Goal: Task Accomplishment & Management: Use online tool/utility

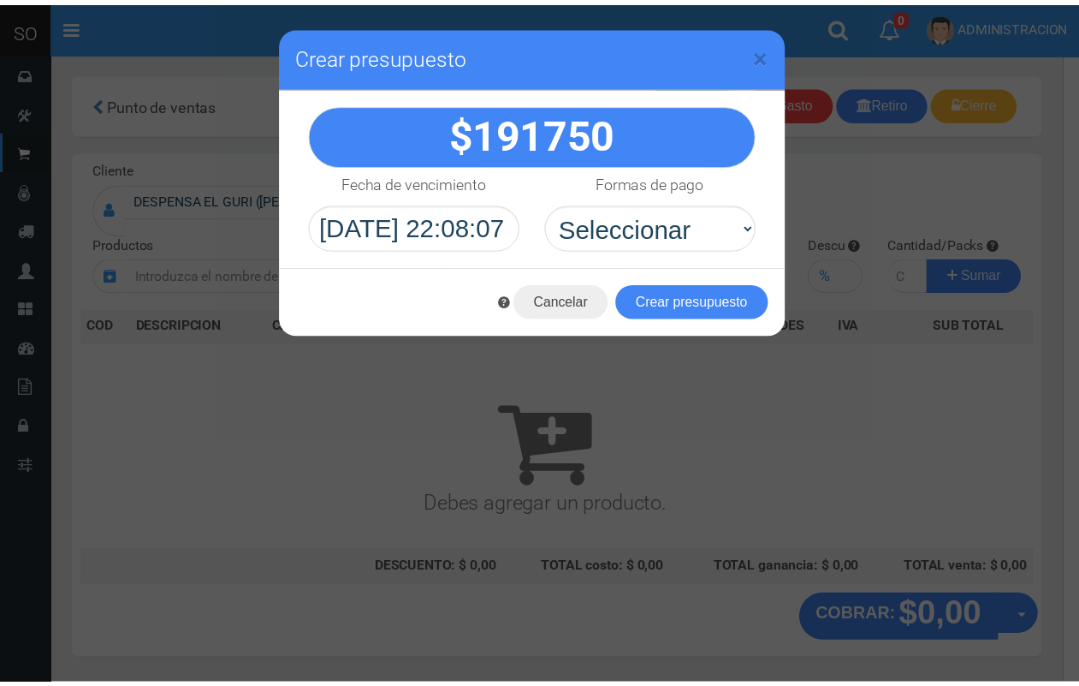
scroll to position [51, 0]
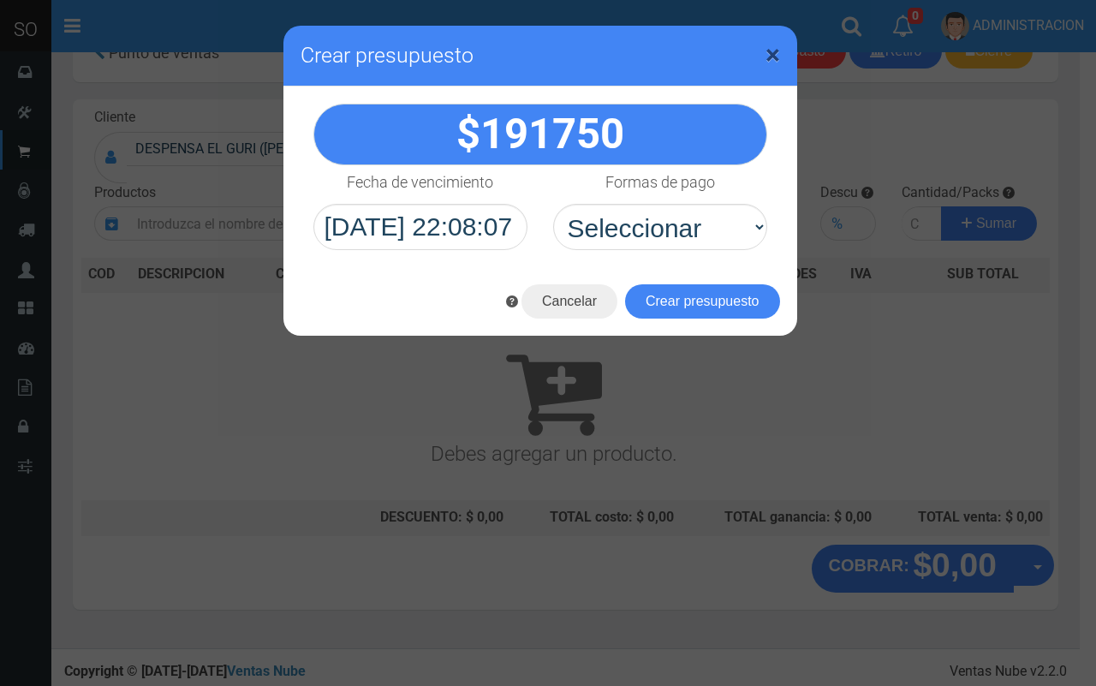
click at [769, 47] on span "×" at bounding box center [772, 55] width 15 height 33
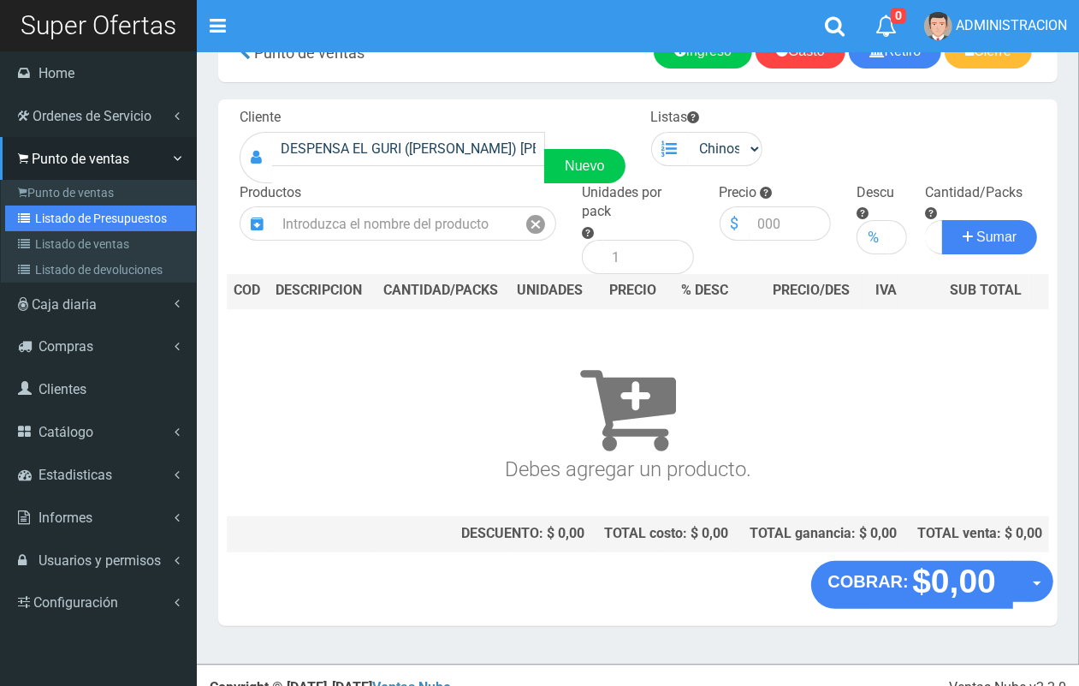
click at [66, 229] on link "Listado de Presupuestos" at bounding box center [100, 218] width 191 height 26
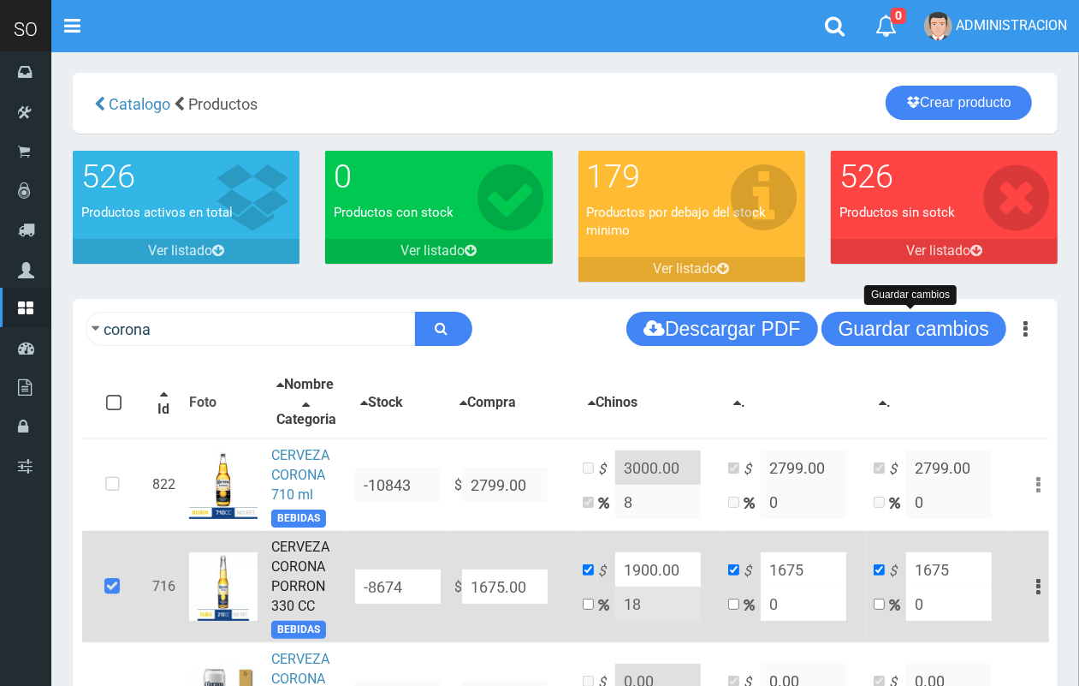
click at [831, 319] on button "Guardar cambios" at bounding box center [914, 329] width 185 height 34
